Goal: Find specific page/section: Find specific page/section

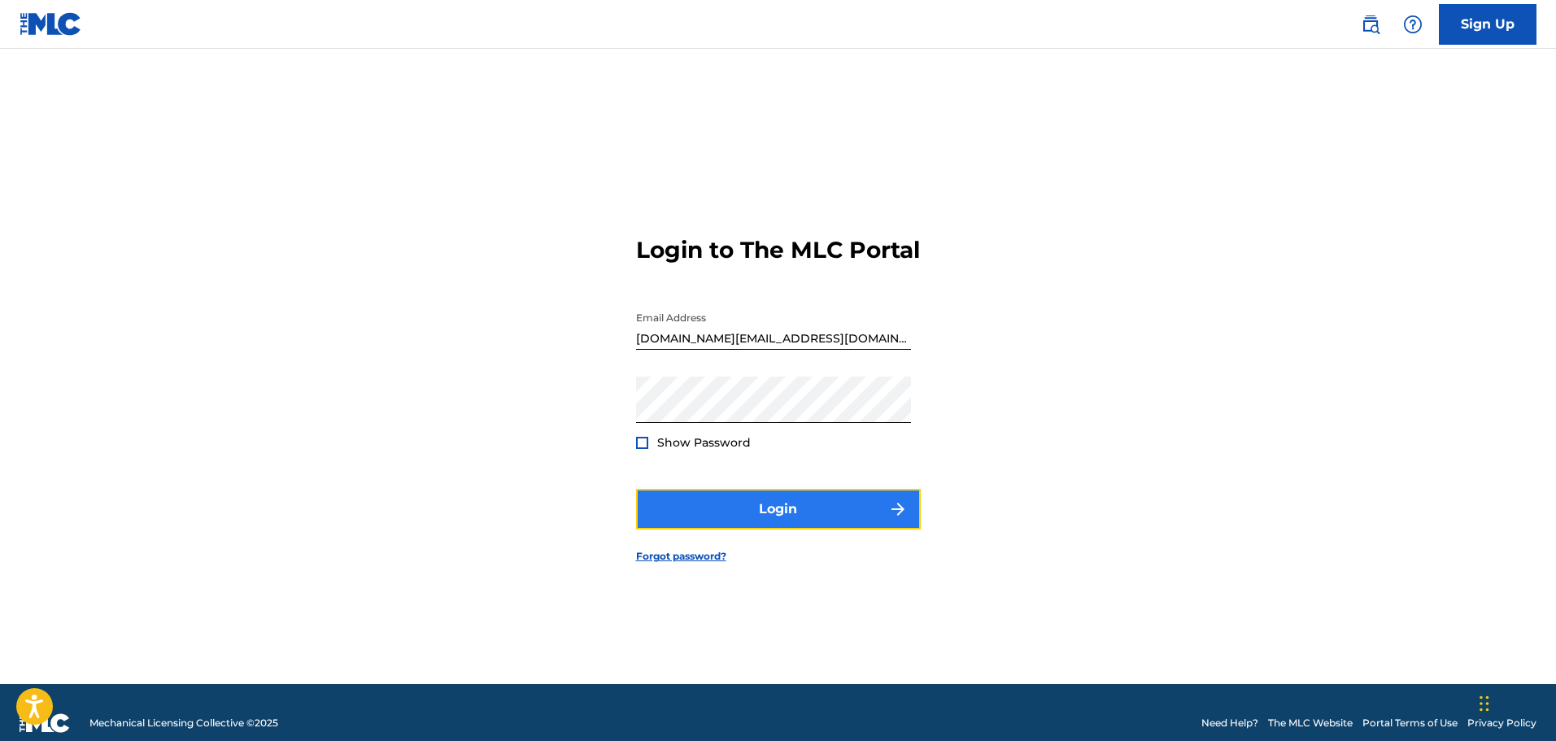
click at [779, 528] on button "Login" at bounding box center [778, 509] width 285 height 41
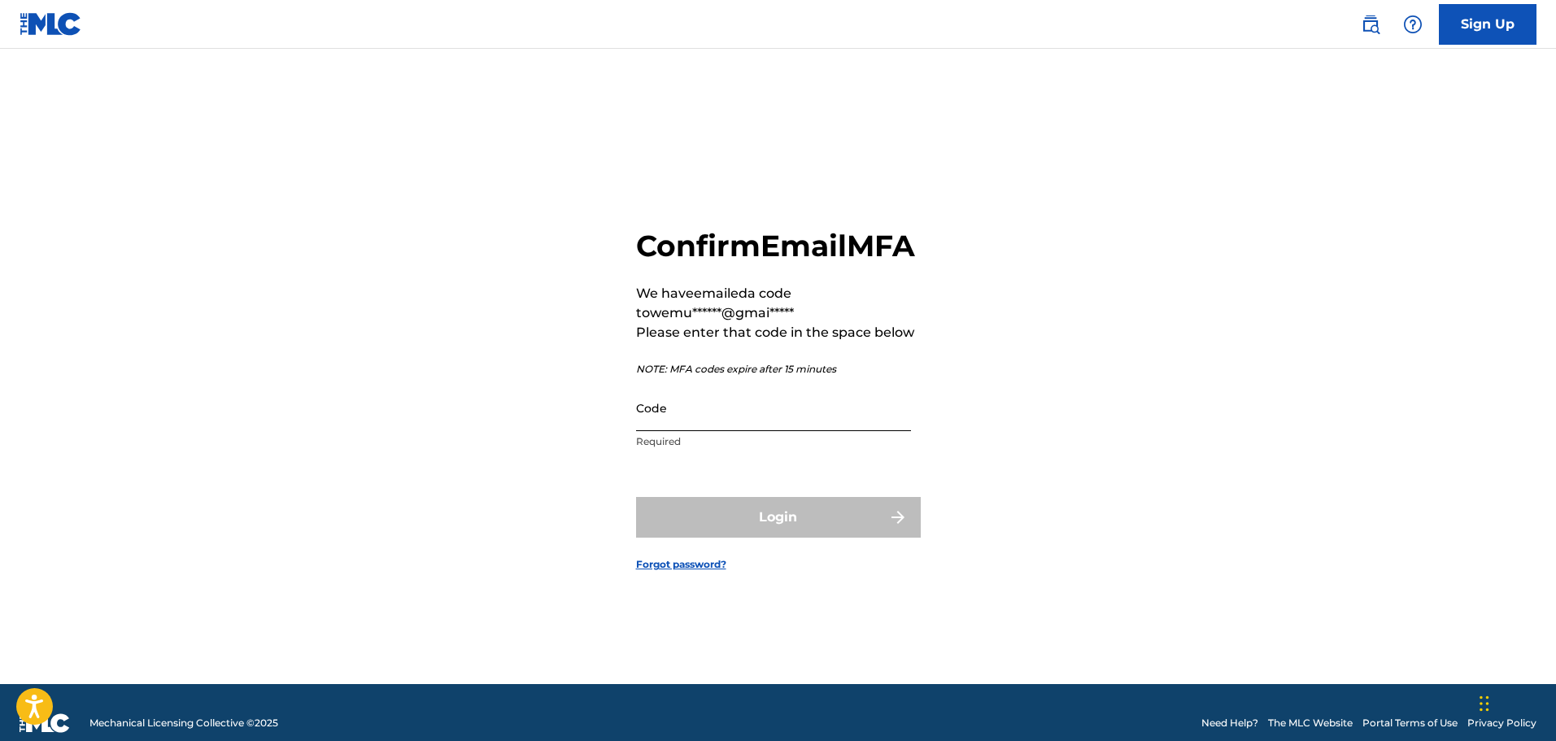
click at [791, 425] on input "Code" at bounding box center [773, 408] width 275 height 46
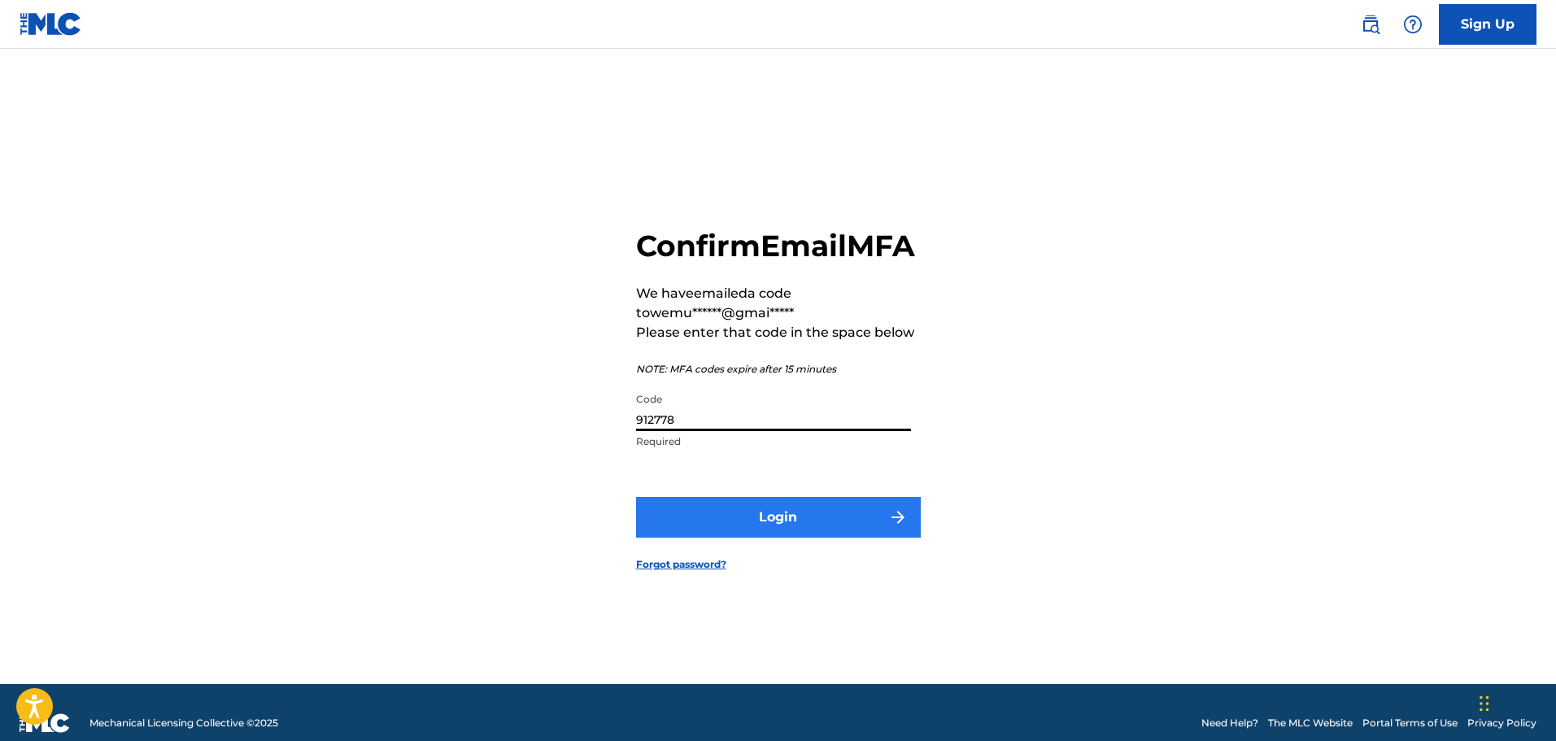
type input "912778"
click at [835, 538] on button "Login" at bounding box center [778, 517] width 285 height 41
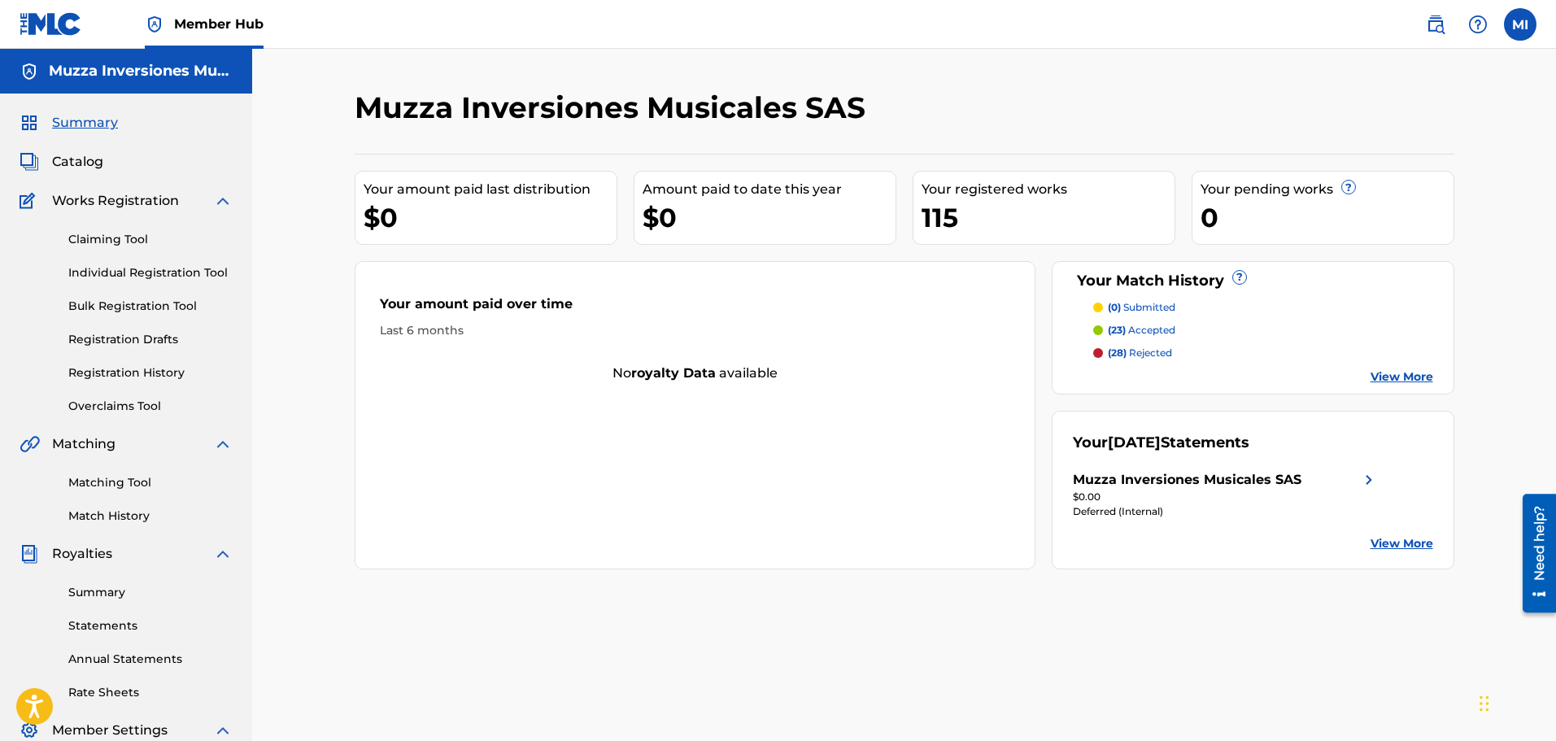
click at [1385, 375] on link "View More" at bounding box center [1402, 376] width 63 height 17
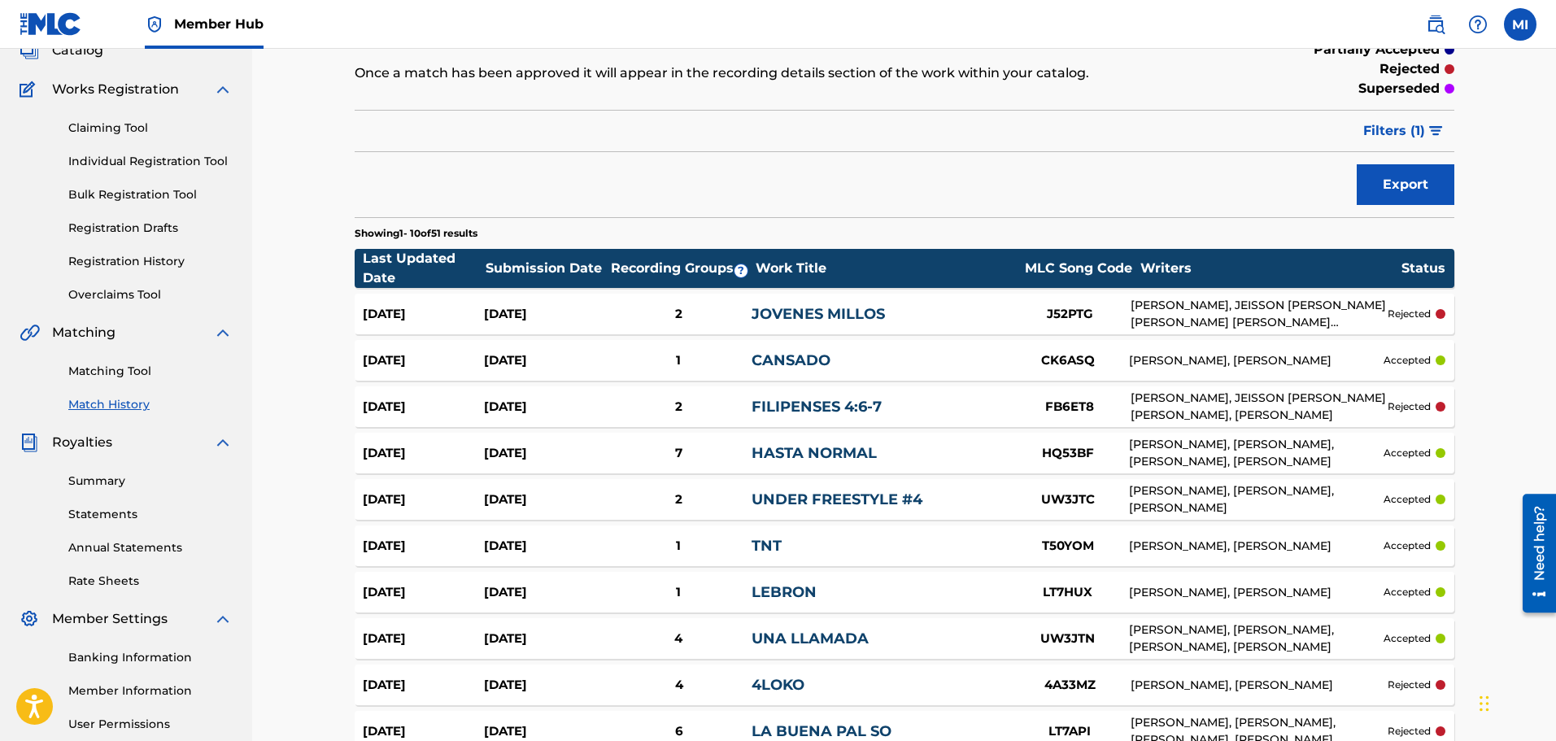
scroll to position [284, 0]
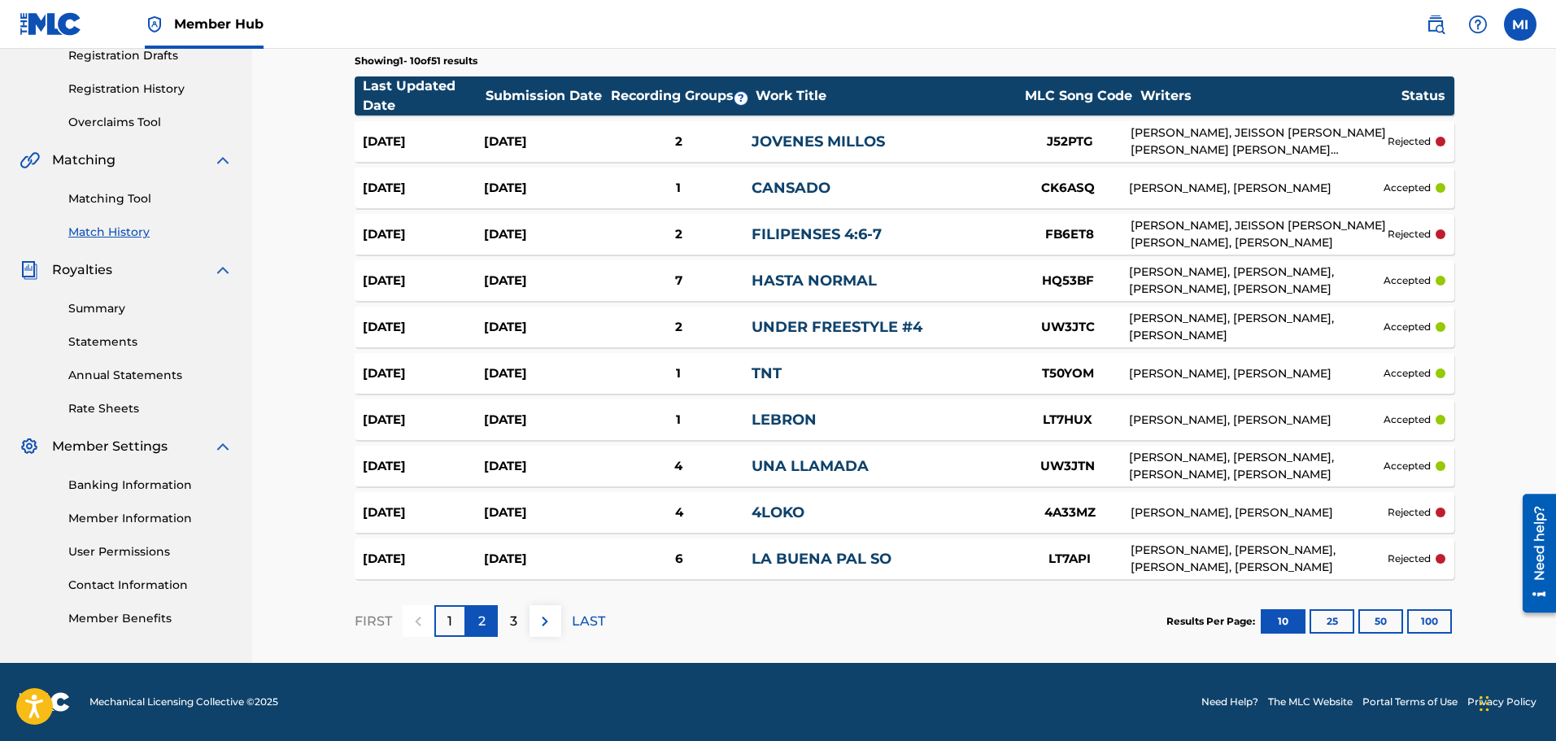
click at [483, 626] on p "2" at bounding box center [481, 622] width 7 height 20
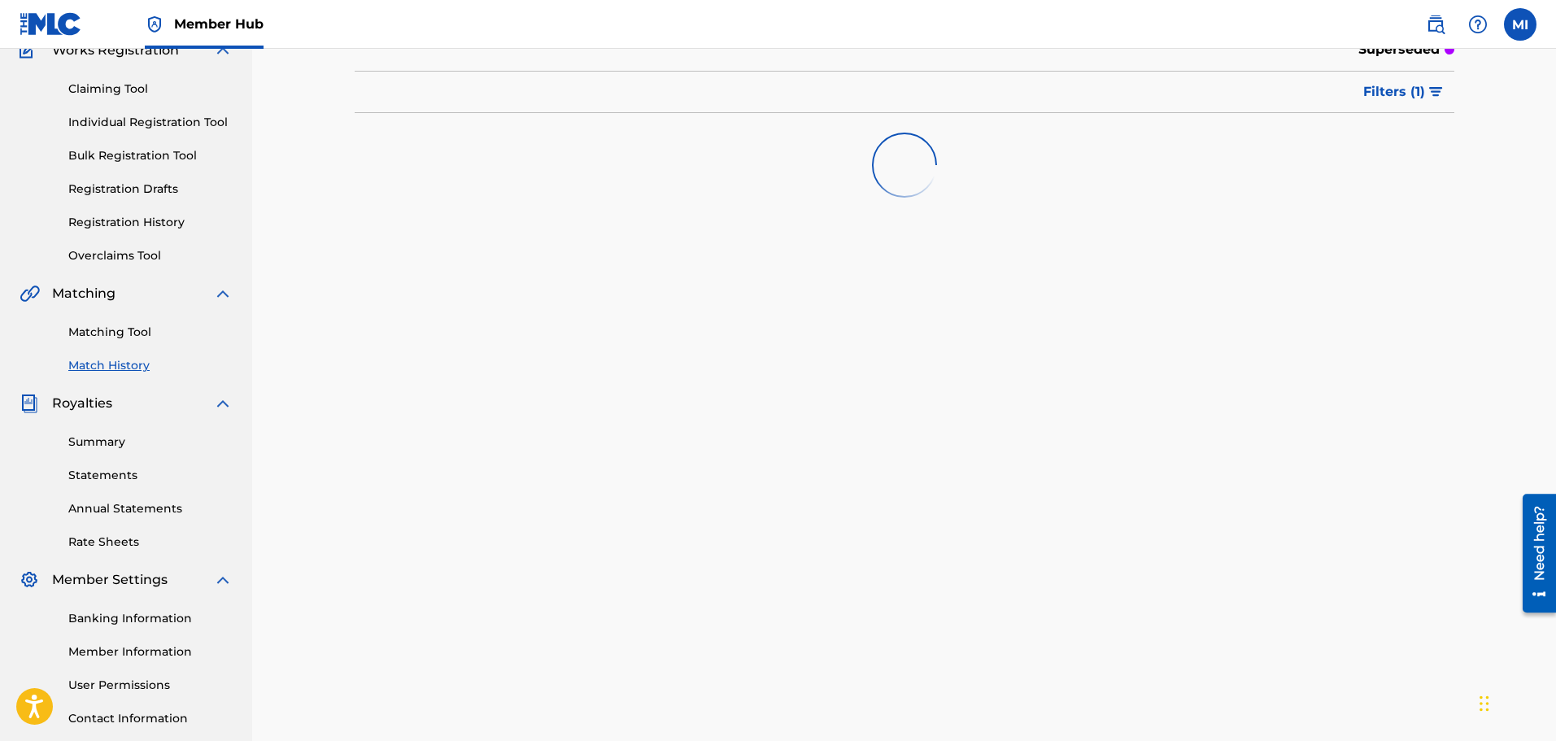
scroll to position [0, 0]
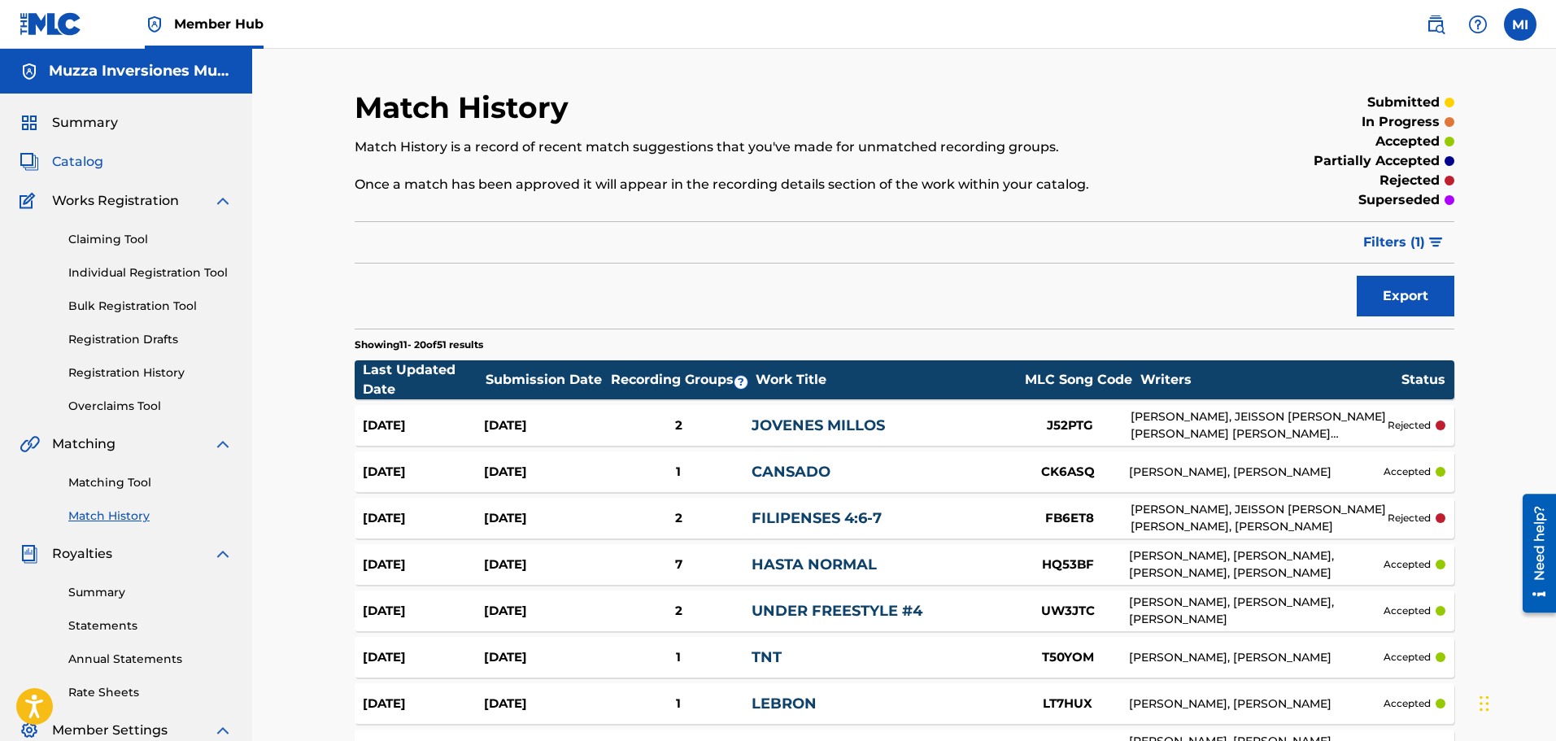
click at [66, 159] on span "Catalog" at bounding box center [77, 162] width 51 height 20
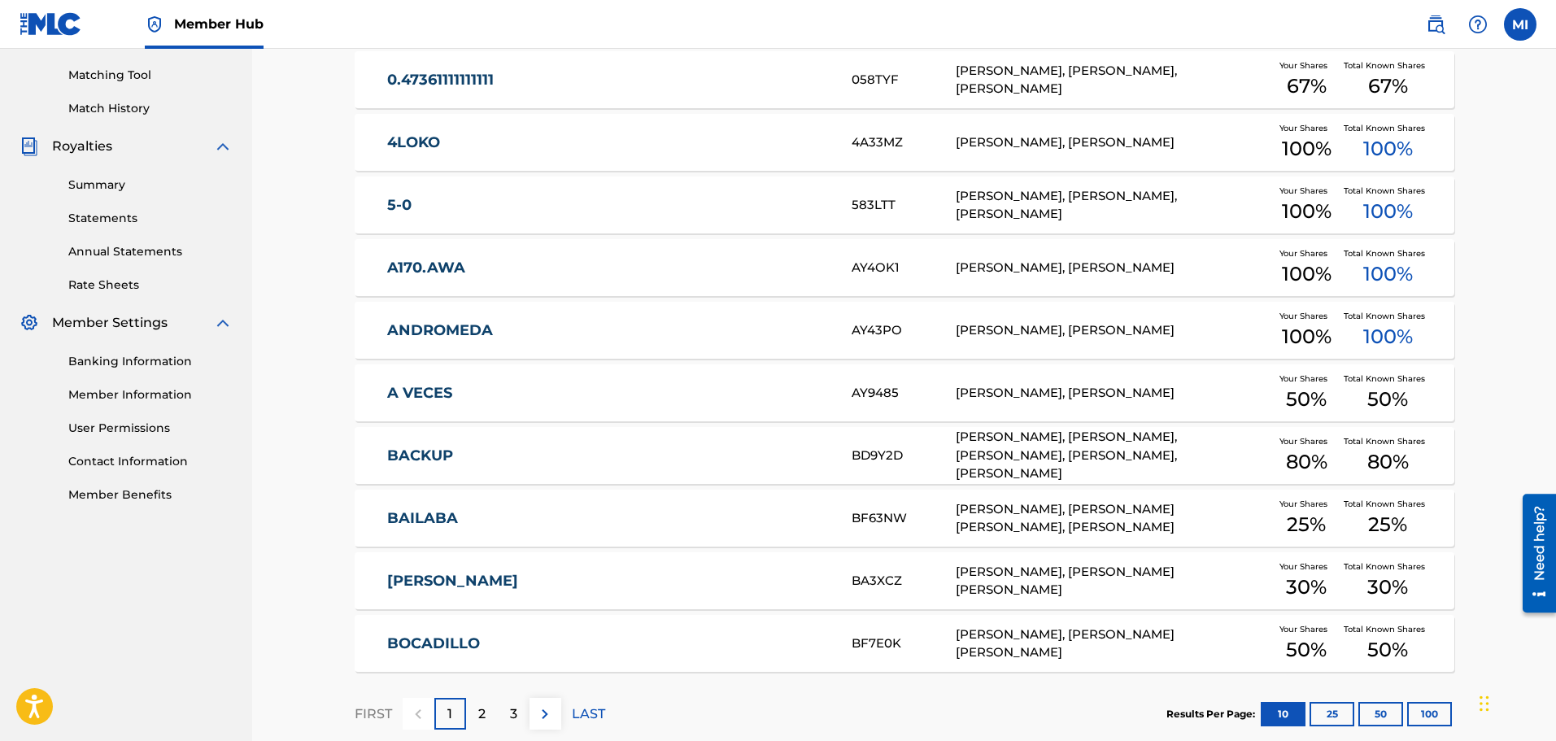
scroll to position [500, 0]
